Goal: Information Seeking & Learning: Learn about a topic

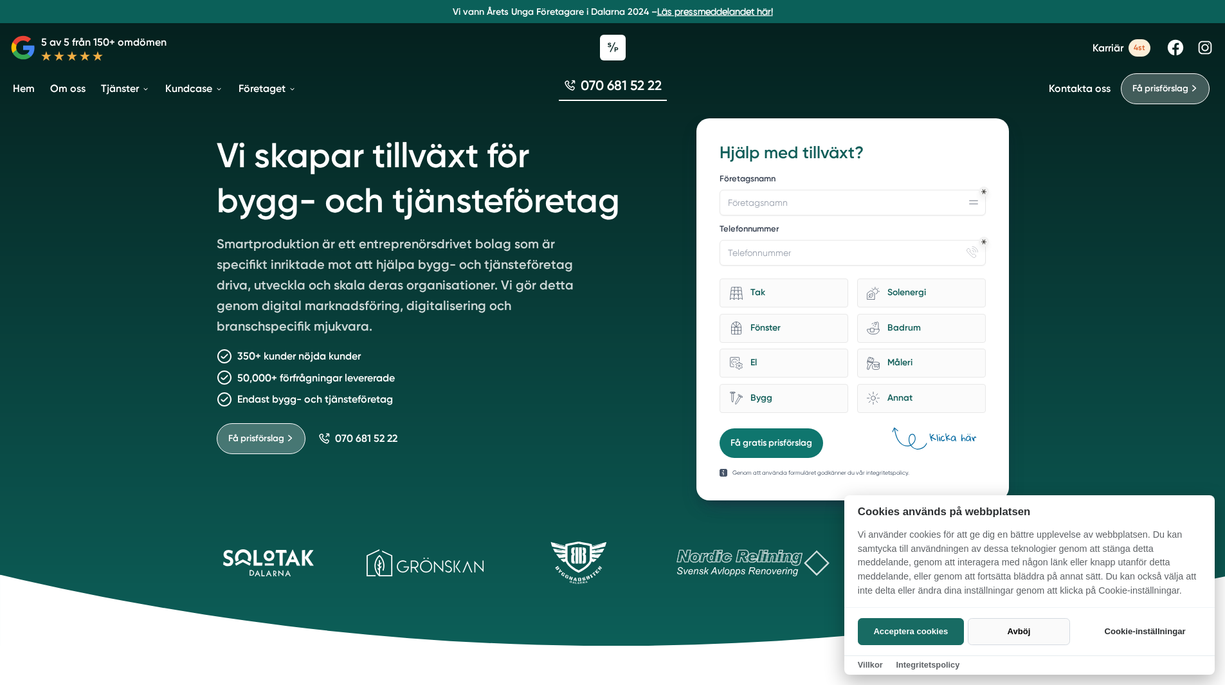
click at [1014, 634] on button "Avböj" at bounding box center [1019, 631] width 102 height 27
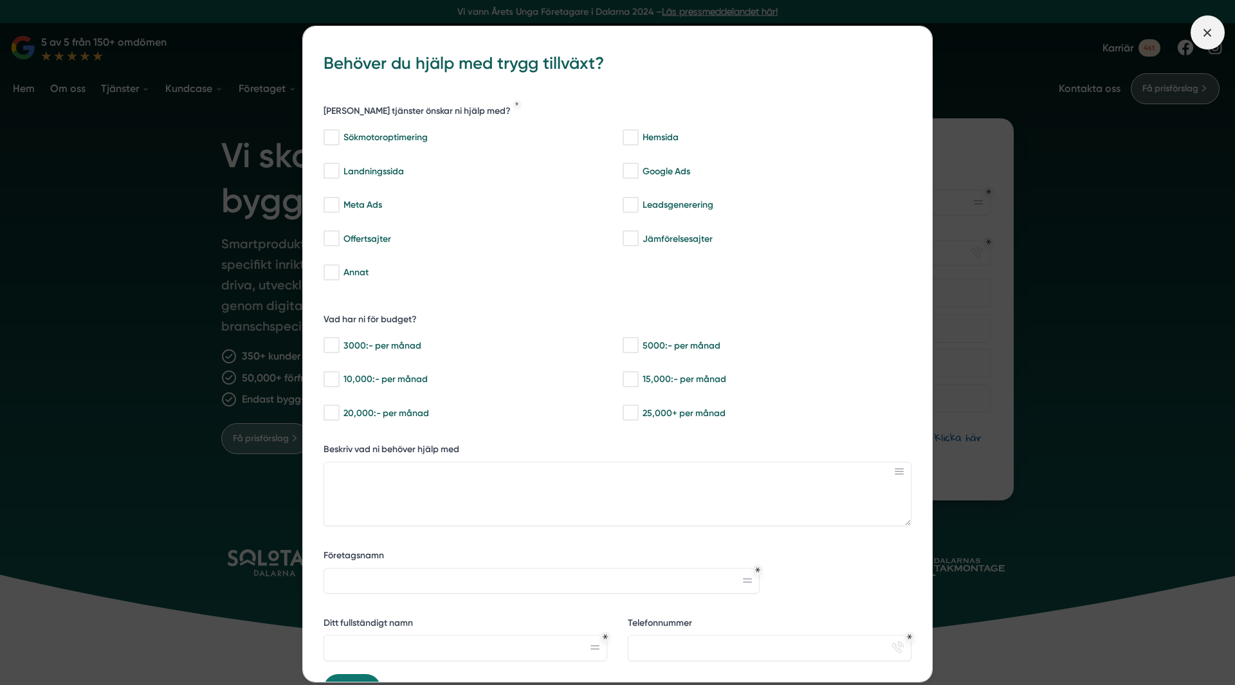
click at [1201, 26] on icon at bounding box center [1207, 33] width 14 height 14
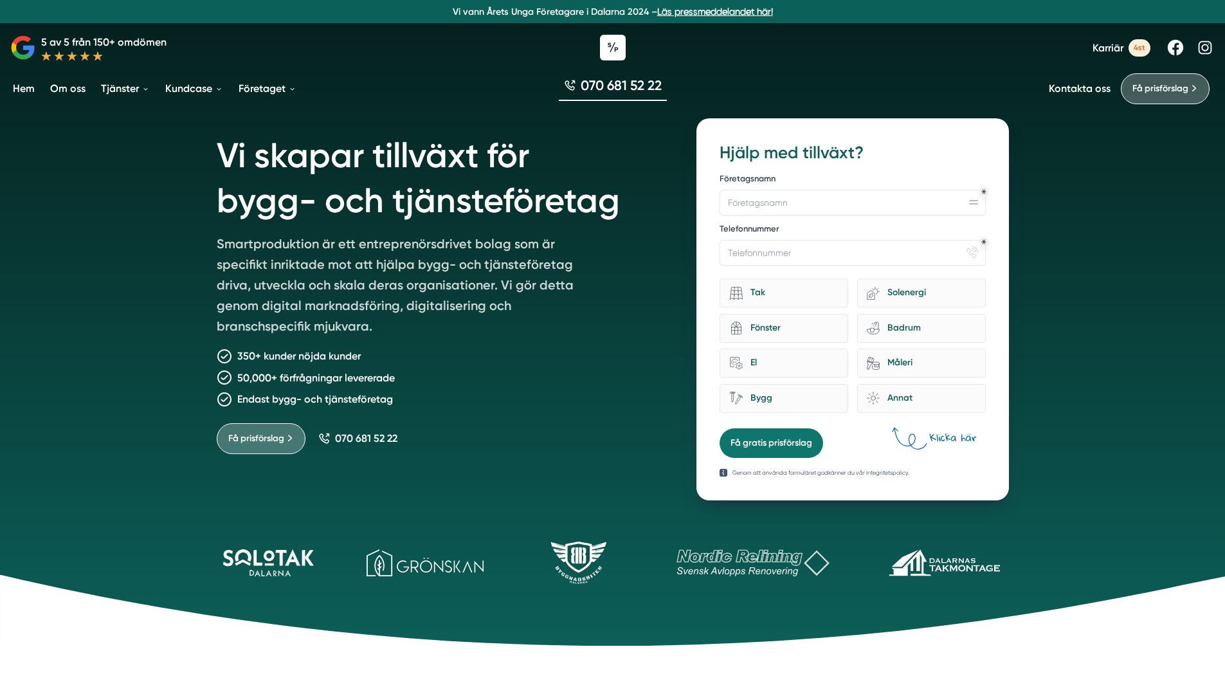
click at [730, 7] on link "Läs pressmeddelandet här!" at bounding box center [715, 11] width 116 height 10
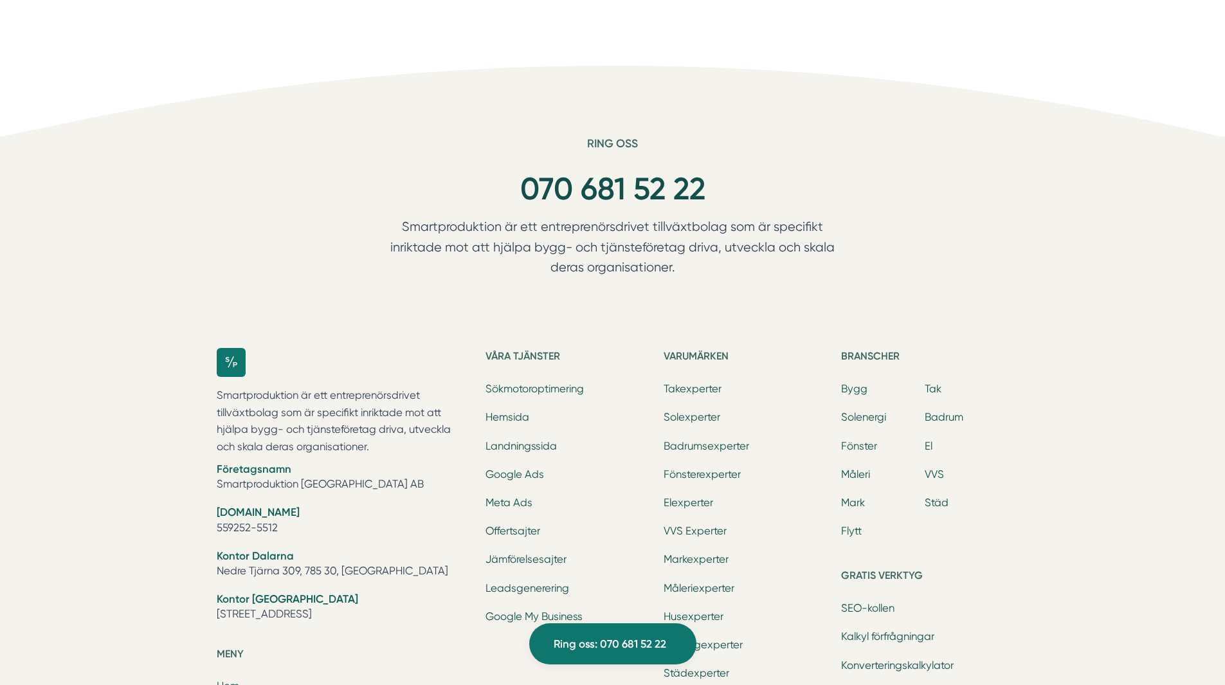
scroll to position [2958, 0]
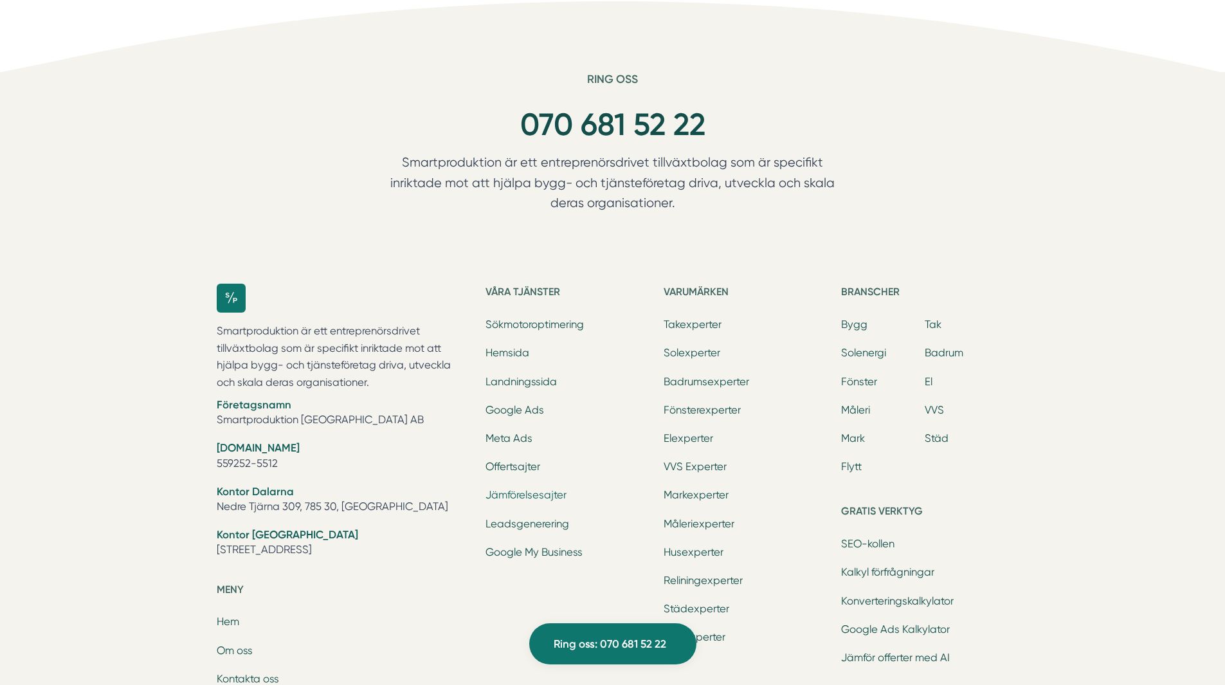
click at [554, 489] on link "Jämförelsesajter" at bounding box center [526, 495] width 81 height 12
click at [509, 347] on link "Hemsida" at bounding box center [508, 353] width 44 height 12
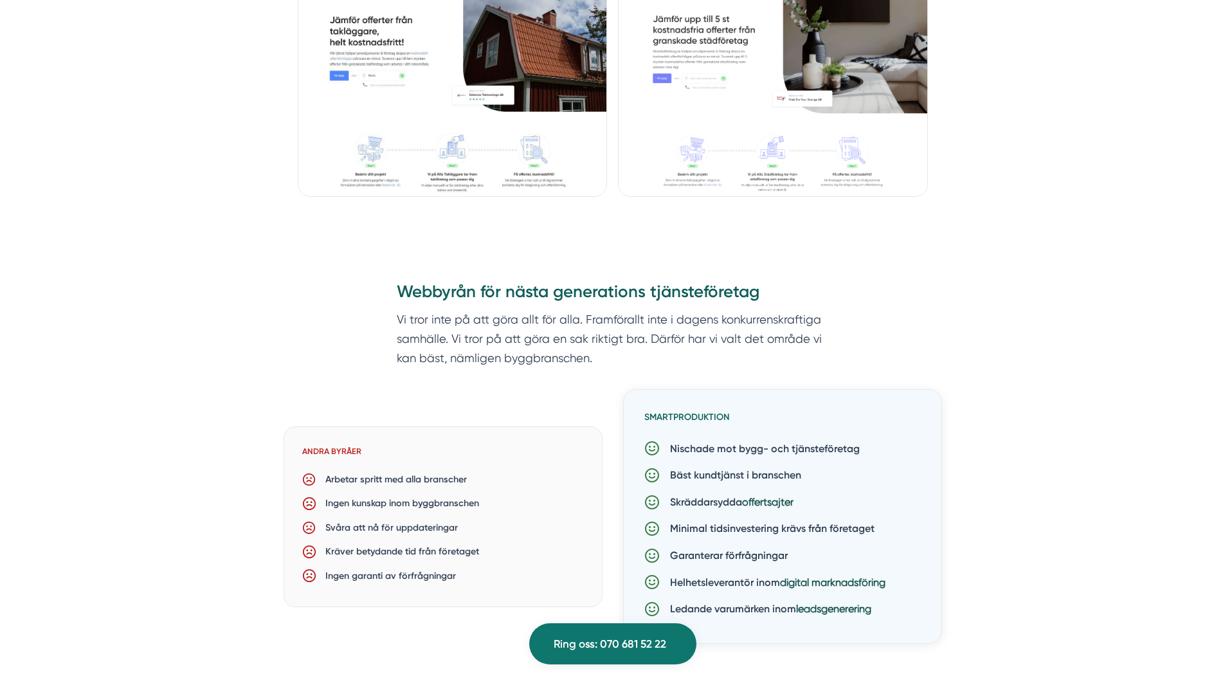
scroll to position [1351, 0]
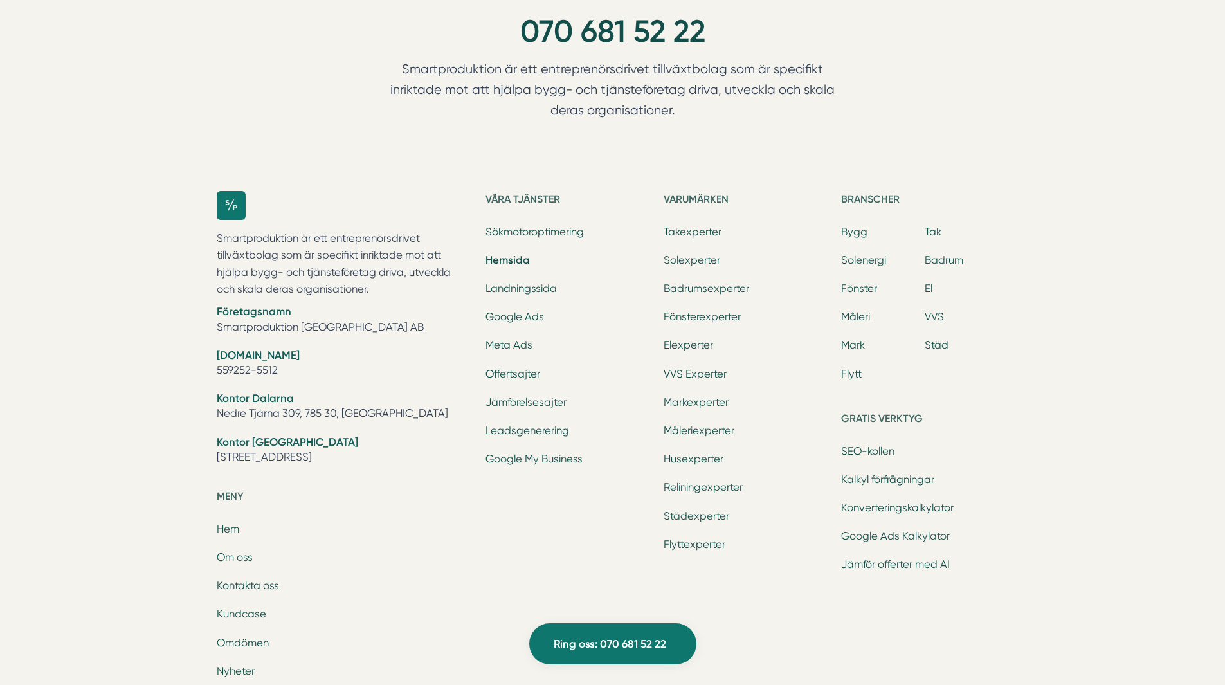
scroll to position [4502, 0]
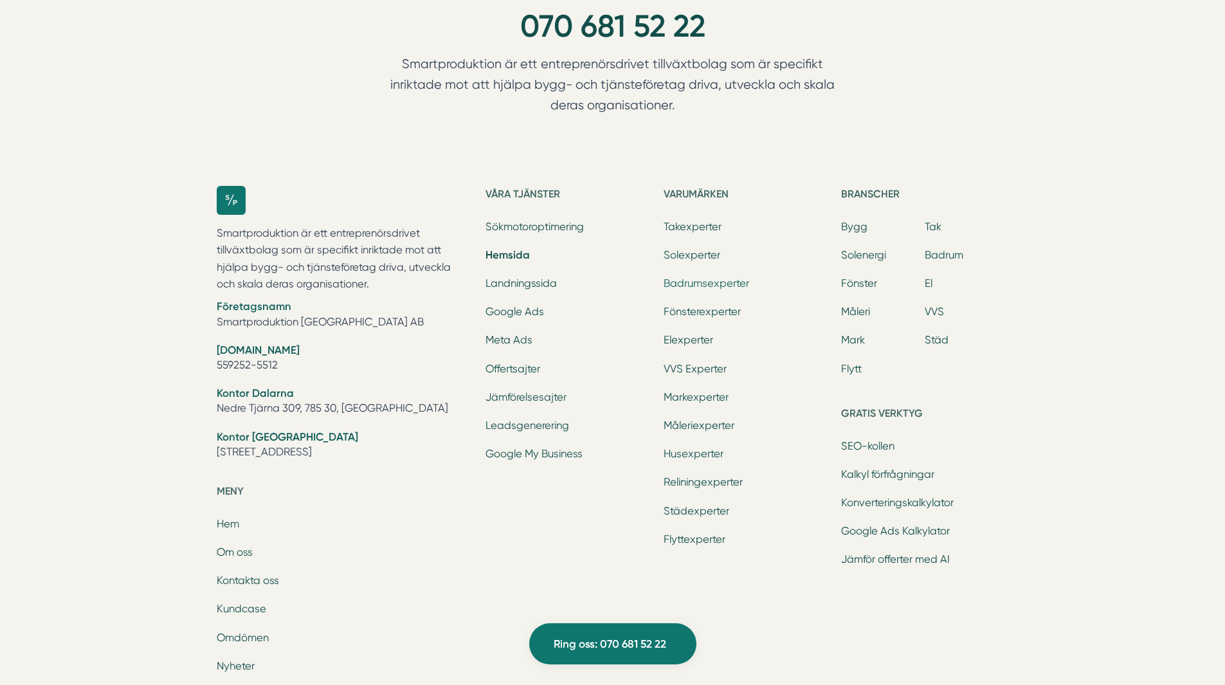
click at [698, 286] on link "Badrumsexperter" at bounding box center [707, 283] width 86 height 12
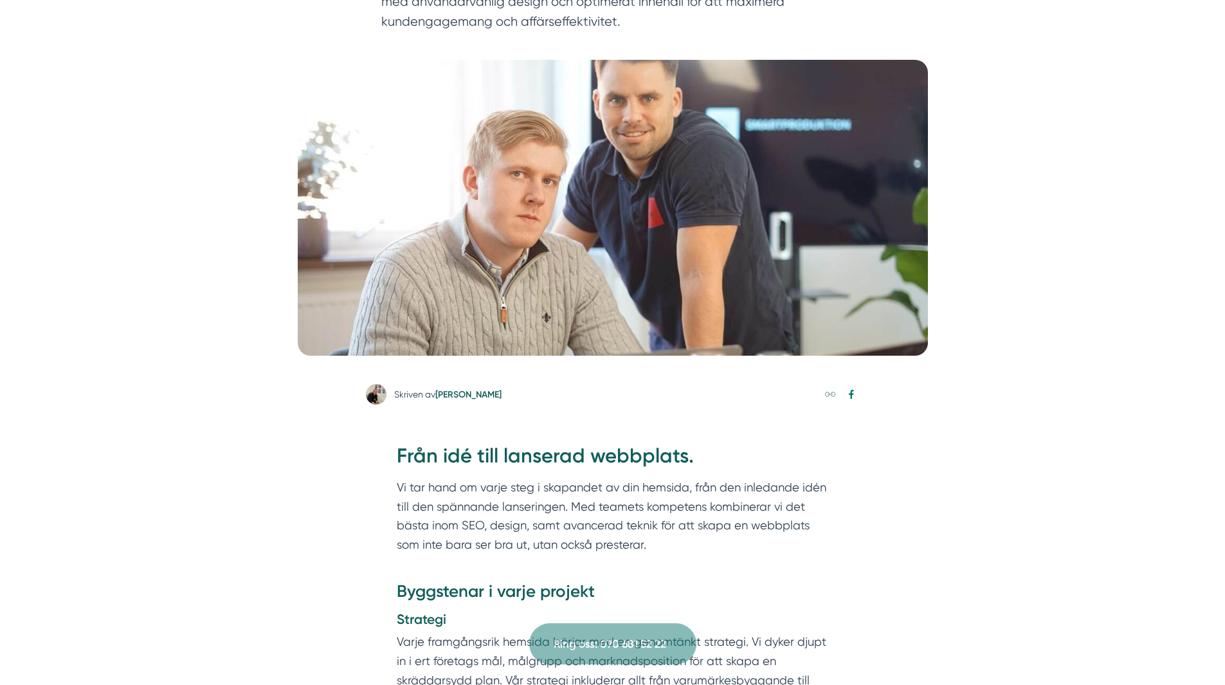
scroll to position [0, 0]
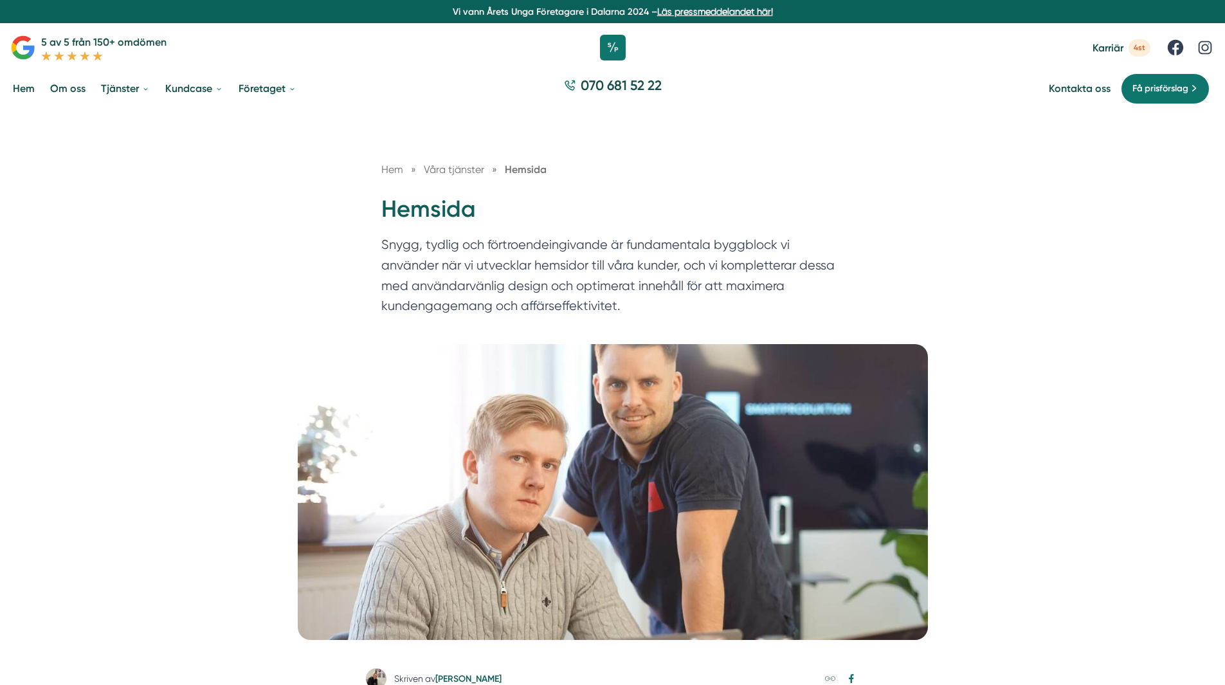
click at [22, 89] on link "Hem" at bounding box center [23, 88] width 27 height 33
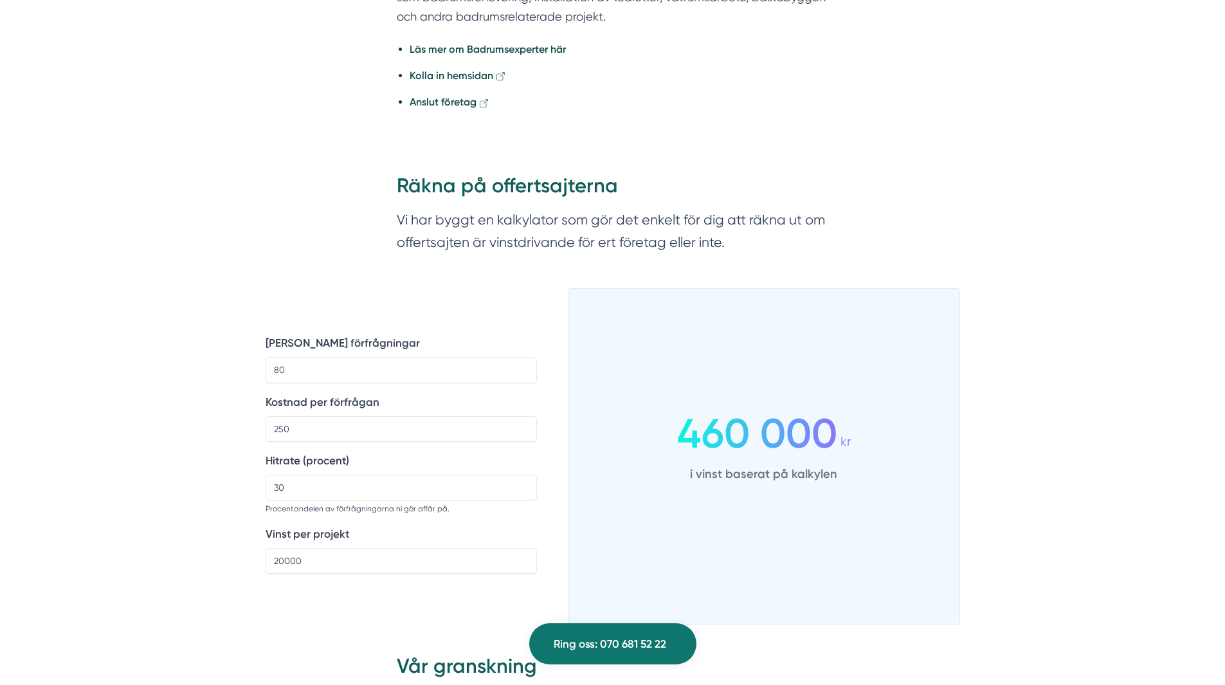
scroll to position [579, 0]
